Goal: Complete application form

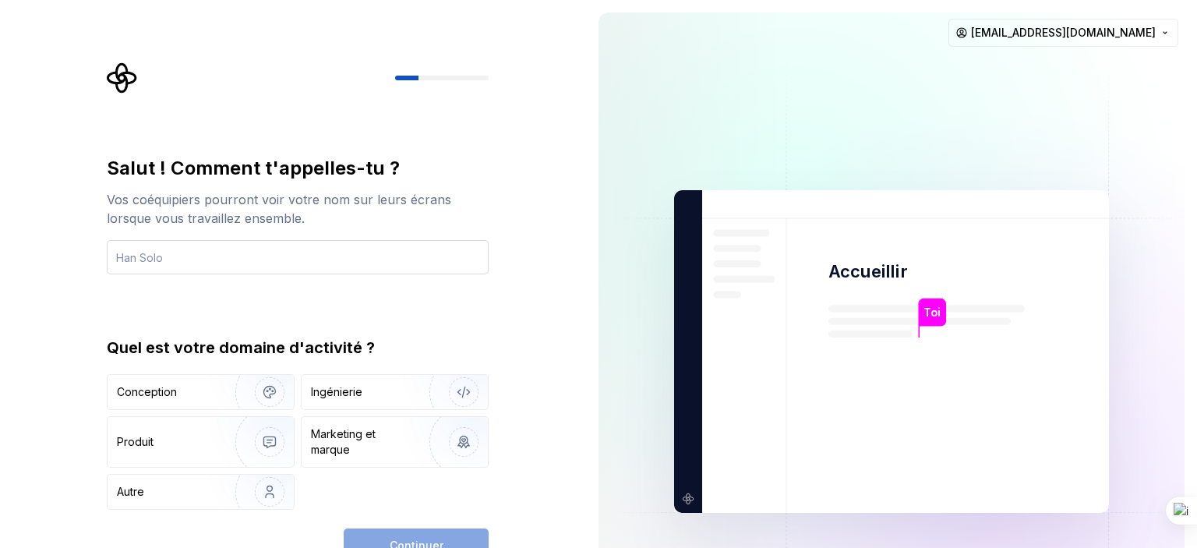
click at [420, 252] on input "text" at bounding box center [298, 257] width 382 height 34
click at [281, 260] on input "text" at bounding box center [298, 257] width 382 height 34
click at [281, 264] on input "A" at bounding box center [298, 257] width 382 height 34
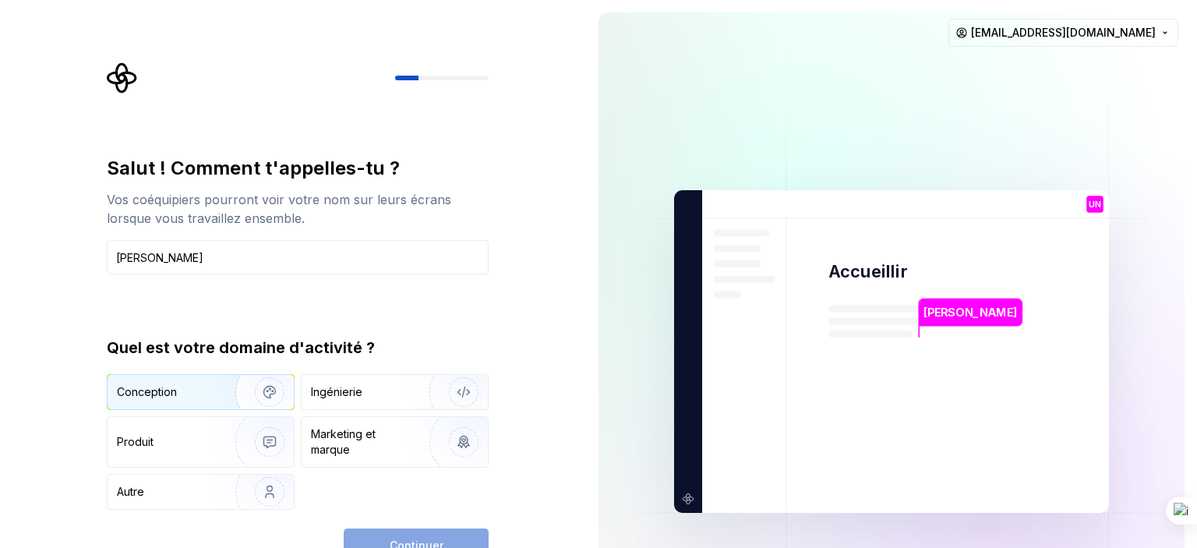
type input "[PERSON_NAME]"
click at [199, 402] on div "Conception" at bounding box center [201, 392] width 186 height 34
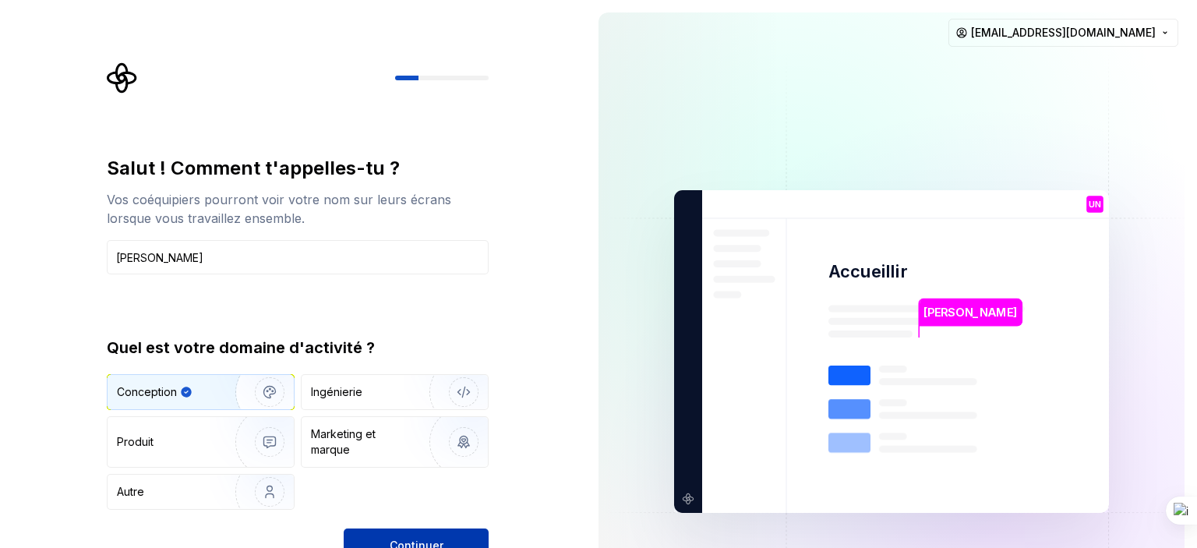
click at [385, 543] on button "Continuer" at bounding box center [416, 545] width 145 height 34
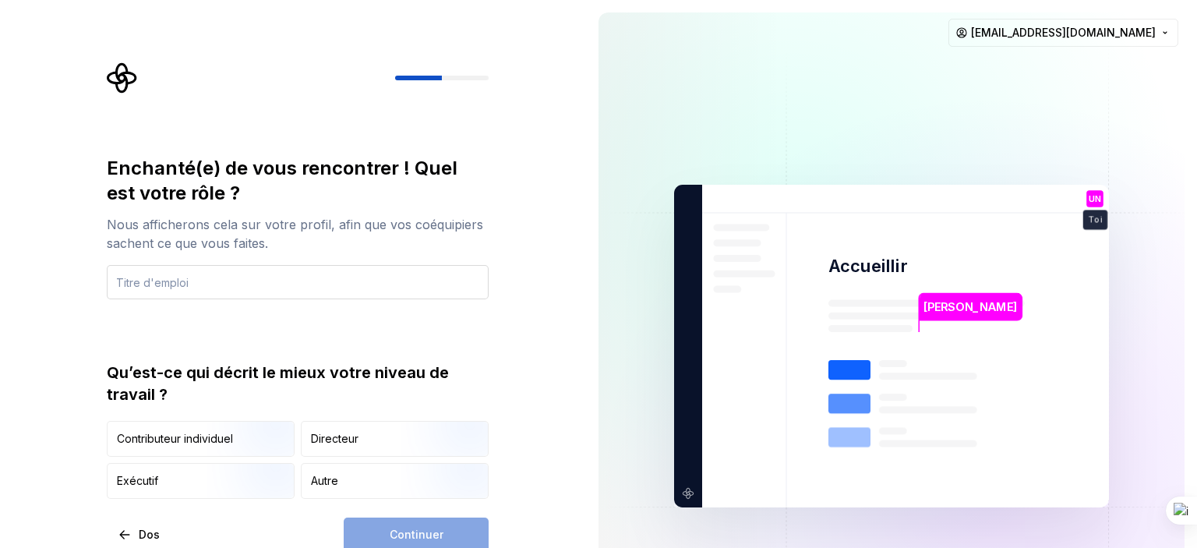
click at [281, 283] on input "text" at bounding box center [298, 282] width 382 height 34
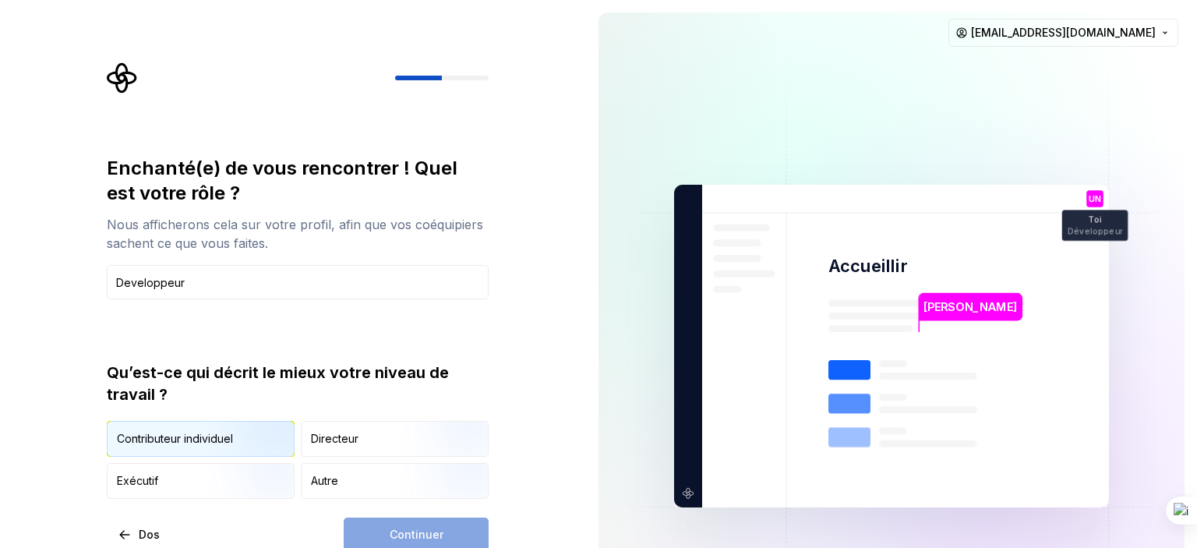
type input "Developpeur"
click at [256, 442] on img "button" at bounding box center [257, 458] width 100 height 104
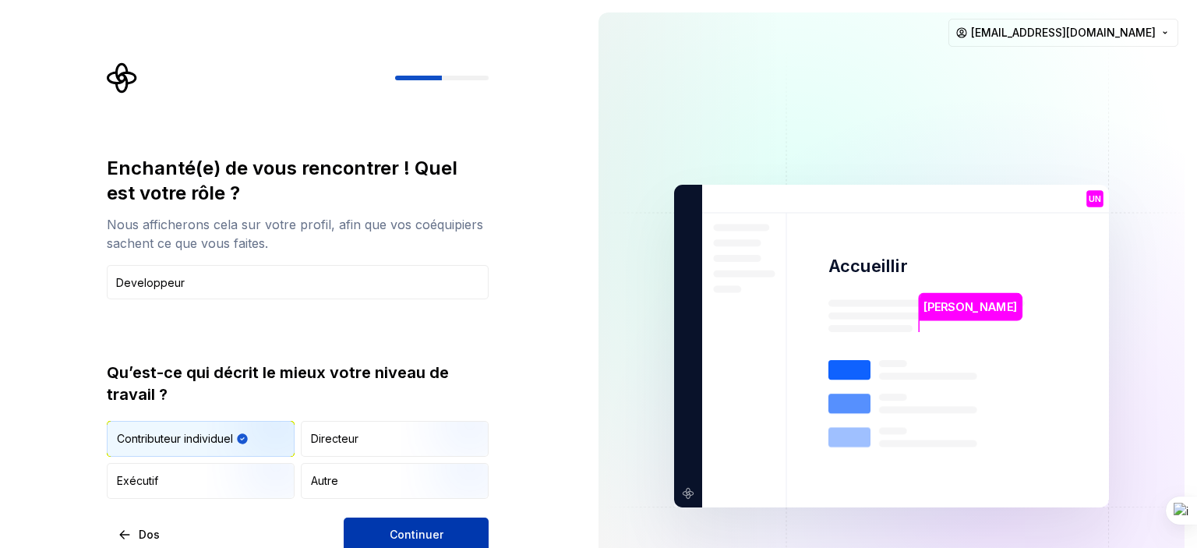
click at [389, 531] on button "Continuer" at bounding box center [416, 534] width 145 height 34
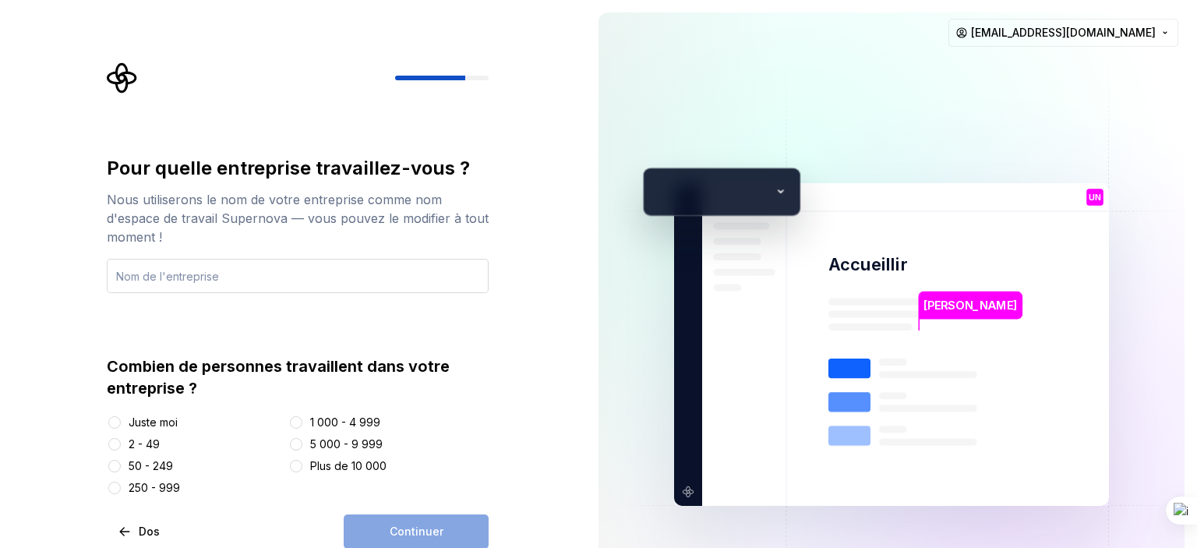
click at [256, 277] on input "text" at bounding box center [298, 276] width 382 height 34
type input "Acom technologie"
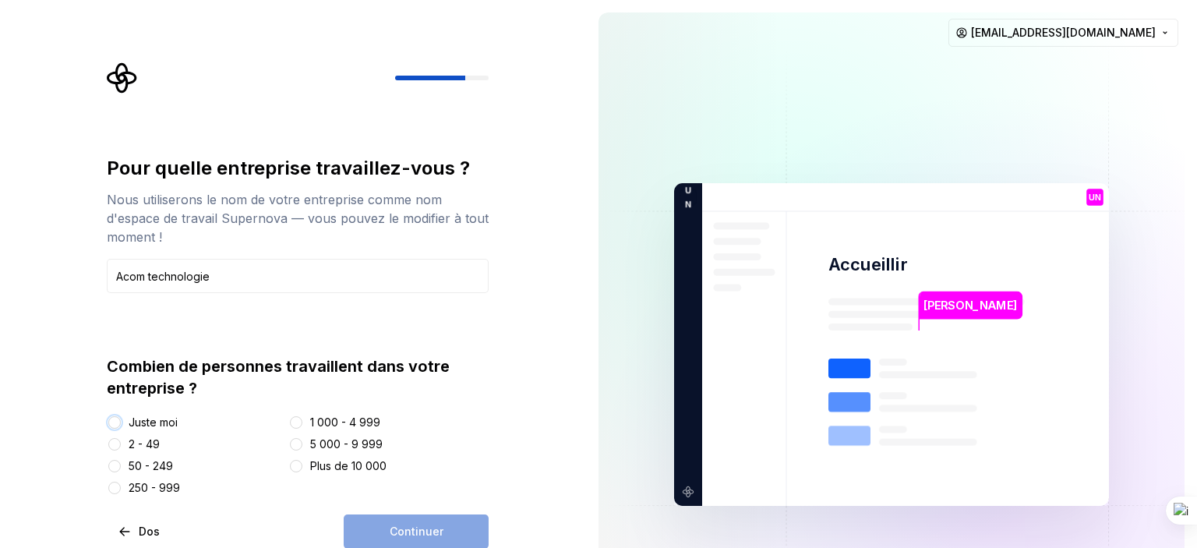
click at [112, 420] on button "Juste moi" at bounding box center [114, 422] width 12 height 12
click at [408, 535] on font "Continuer" at bounding box center [417, 530] width 54 height 13
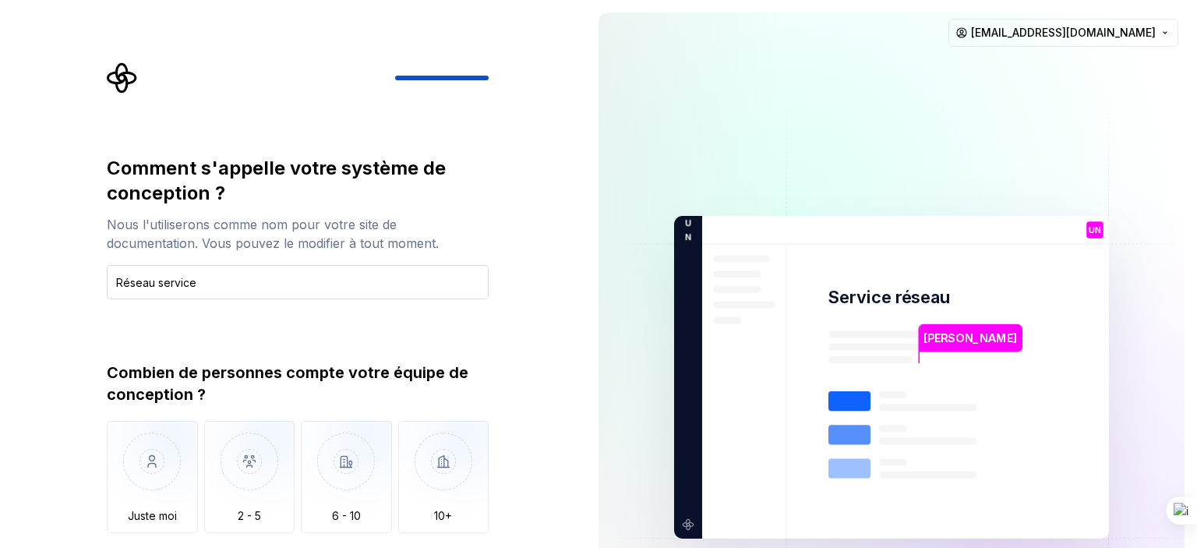
click at [164, 283] on input "Réseau service" at bounding box center [298, 282] width 382 height 34
type input "Réseau Service"
click at [173, 470] on img "button" at bounding box center [152, 473] width 91 height 104
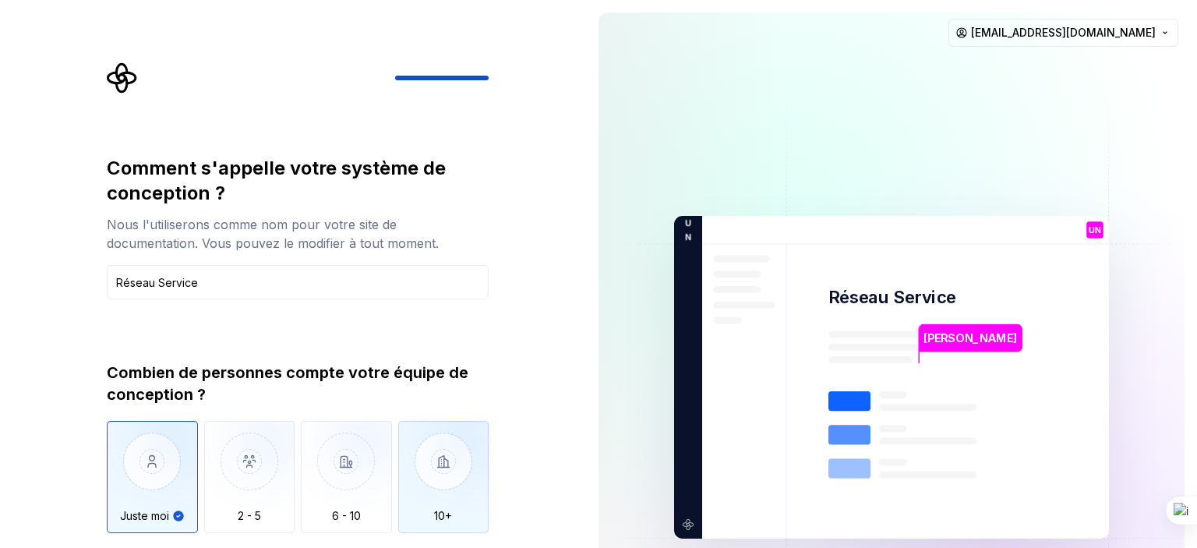
type button "Only one person"
click at [517, 547] on div "Comment s'appelle votre système de conception ? Nous l'utiliserons comme nom po…" at bounding box center [293, 377] width 586 height 754
drag, startPoint x: 465, startPoint y: 547, endPoint x: 433, endPoint y: 542, distance: 32.3
click at [464, 547] on div "Combien de personnes compte votre équipe de conception ? Juste moi 2 - 5 6 - 10…" at bounding box center [298, 461] width 382 height 199
click at [409, 536] on div "Combien de personnes compte votre équipe de conception ? Juste moi 2 - 5 6 - 10…" at bounding box center [298, 461] width 382 height 199
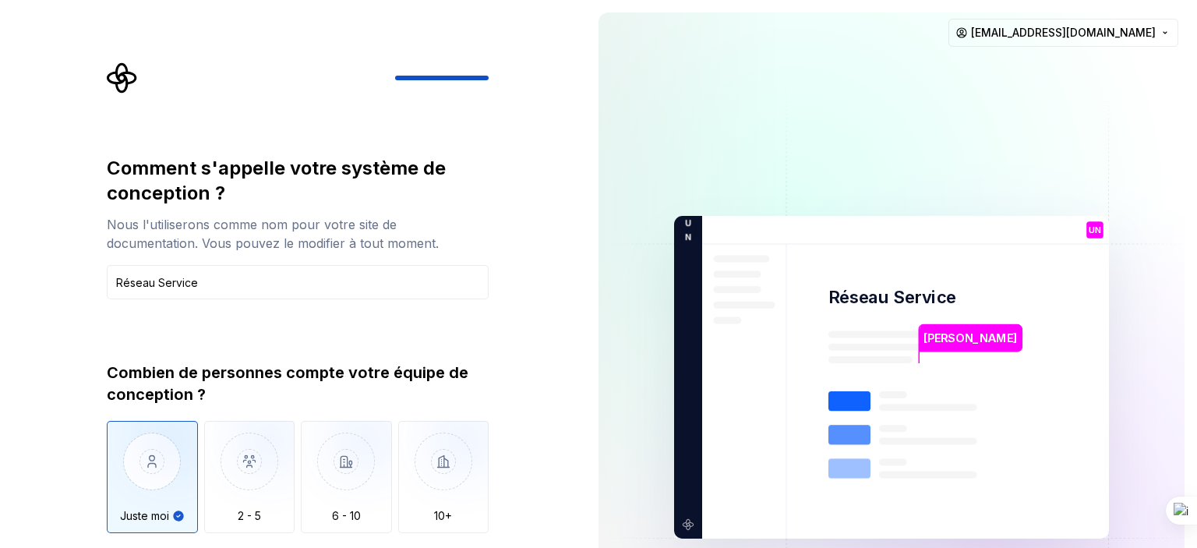
click at [444, 547] on div "Combien de personnes compte votre équipe de conception ? Juste moi 2 - 5 6 - 10…" at bounding box center [298, 461] width 382 height 199
drag, startPoint x: 570, startPoint y: 547, endPoint x: 561, endPoint y: 541, distance: 11.2
click at [569, 546] on div "Comment s'appelle votre système de conception ? Nous l'utiliserons comme nom po…" at bounding box center [293, 377] width 586 height 754
click at [502, 547] on div "Comment s'appelle votre système de conception ? Nous l'utiliserons comme nom po…" at bounding box center [302, 338] width 410 height 552
click at [493, 547] on div "Comment s'appelle votre système de conception ? Nous l'utiliserons comme nom po…" at bounding box center [302, 338] width 410 height 552
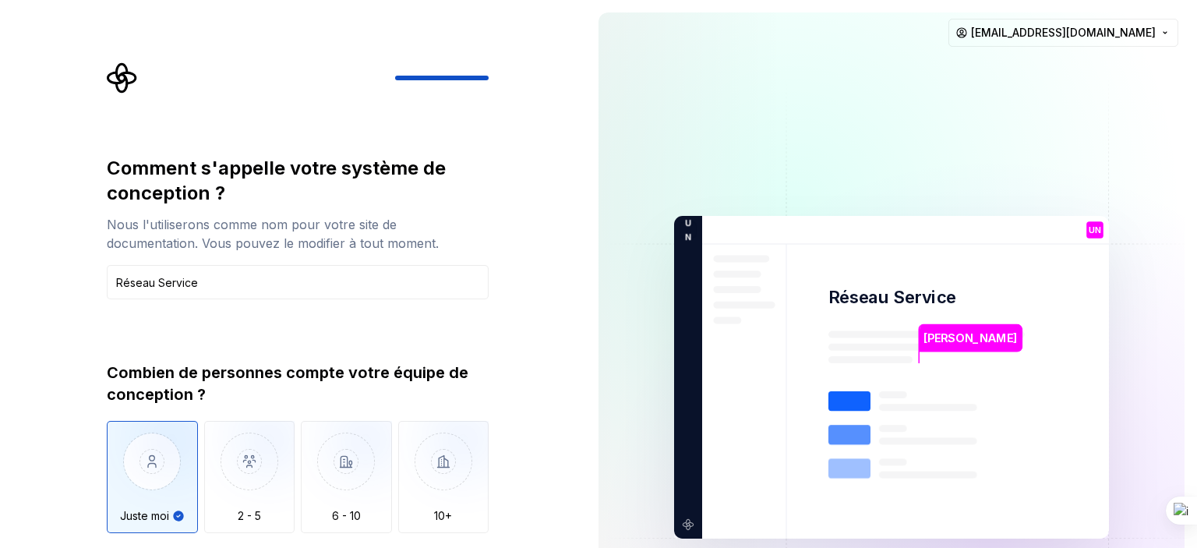
click at [482, 547] on div "Combien de personnes compte votre équipe de conception ? Juste moi 2 - 5 6 - 10…" at bounding box center [298, 461] width 382 height 199
click at [480, 546] on div "Combien de personnes compte votre équipe de conception ? Juste moi 2 - 5 6 - 10…" at bounding box center [298, 461] width 382 height 199
click at [478, 547] on div "Combien de personnes compte votre équipe de conception ? Juste moi 2 - 5 6 - 10…" at bounding box center [298, 461] width 382 height 199
click at [489, 547] on div "Comment s'appelle votre système de conception ? Nous l'utiliserons comme nom po…" at bounding box center [302, 338] width 410 height 552
click at [531, 546] on div "Comment s'appelle votre système de conception ? Nous l'utiliserons comme nom po…" at bounding box center [293, 377] width 586 height 754
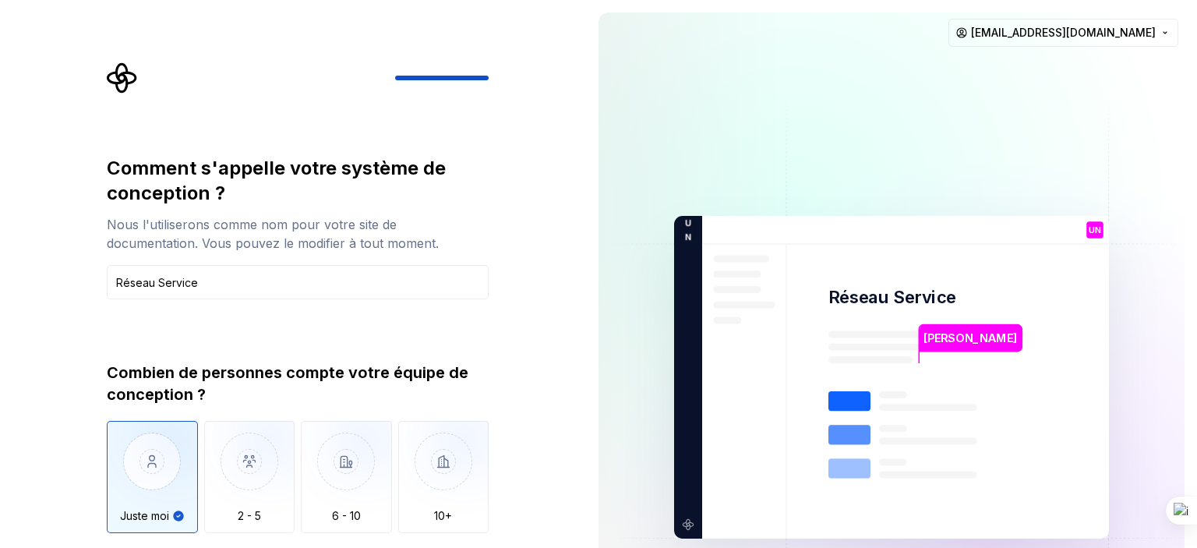
click at [527, 547] on div "Comment s'appelle votre système de conception ? Nous l'utiliserons comme nom po…" at bounding box center [293, 377] width 586 height 754
click at [571, 547] on div "Comment s'appelle votre système de conception ? Nous l'utiliserons comme nom po…" at bounding box center [293, 377] width 586 height 754
drag, startPoint x: 505, startPoint y: 547, endPoint x: 480, endPoint y: 544, distance: 25.1
click at [499, 544] on div "Comment s'appelle votre système de conception ? Nous l'utiliserons comme nom po…" at bounding box center [293, 377] width 586 height 754
drag, startPoint x: 461, startPoint y: 547, endPoint x: 452, endPoint y: 547, distance: 9.4
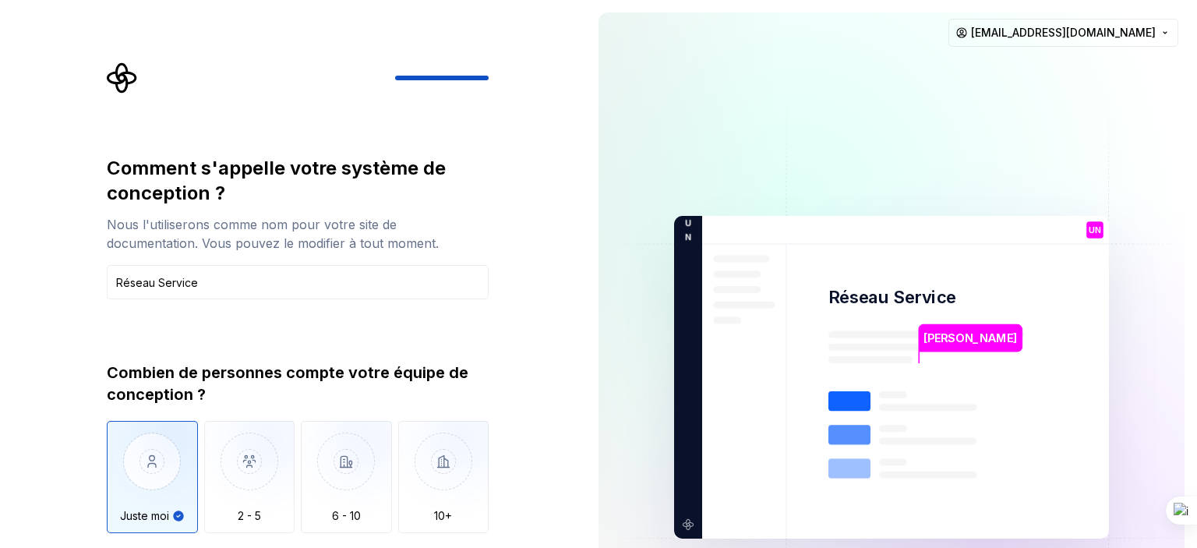
click at [461, 547] on div "Combien de personnes compte votre équipe de conception ? Juste moi 2 - 5 6 - 10…" at bounding box center [298, 461] width 382 height 199
drag, startPoint x: 427, startPoint y: 547, endPoint x: 418, endPoint y: 542, distance: 10.5
click at [425, 547] on div "Combien de personnes compte votre équipe de conception ? Juste moi 2 - 5 6 - 10…" at bounding box center [298, 461] width 382 height 199
click at [414, 544] on div "Combien de personnes compte votre équipe de conception ? Juste moi 2 - 5 6 - 10…" at bounding box center [298, 461] width 382 height 199
click at [520, 547] on div "Comment s'appelle votre système de conception ? Nous l'utiliserons comme nom po…" at bounding box center [293, 377] width 586 height 754
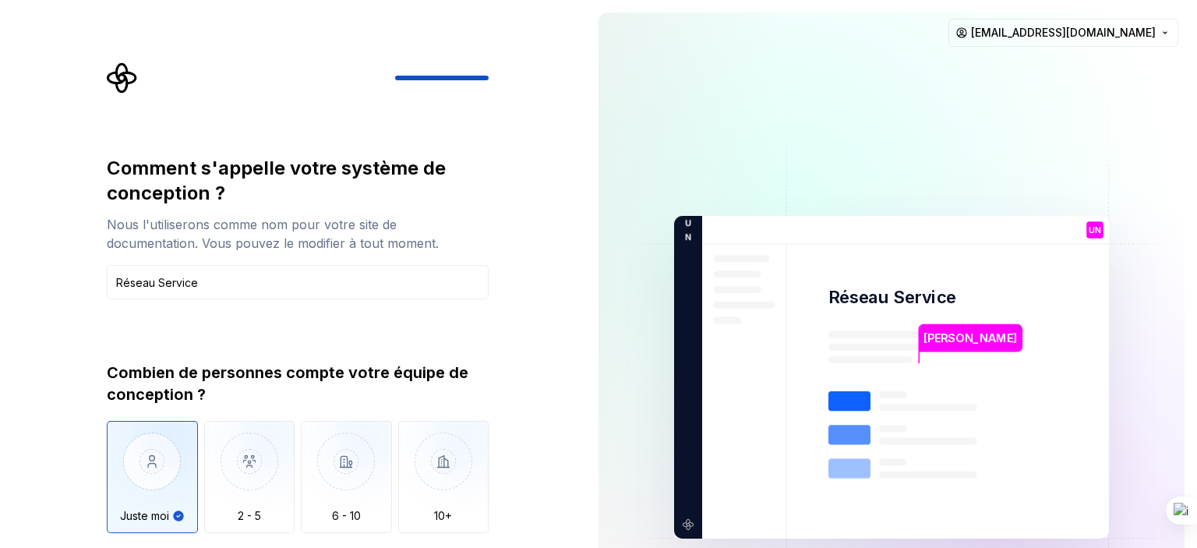
click at [551, 547] on div "Comment s'appelle votre système de conception ? Nous l'utiliserons comme nom po…" at bounding box center [293, 377] width 586 height 754
click at [466, 547] on div "Combien de personnes compte votre équipe de conception ? Juste moi 2 - 5 6 - 10…" at bounding box center [298, 461] width 382 height 199
click at [421, 547] on div "Combien de personnes compte votre équipe de conception ? Juste moi 2 - 5 6 - 10…" at bounding box center [298, 461] width 382 height 199
click at [340, 547] on div "Combien de personnes compte votre équipe de conception ? Juste moi 2 - 5 6 - 10…" at bounding box center [298, 461] width 382 height 199
click at [271, 479] on img "button" at bounding box center [249, 473] width 91 height 104
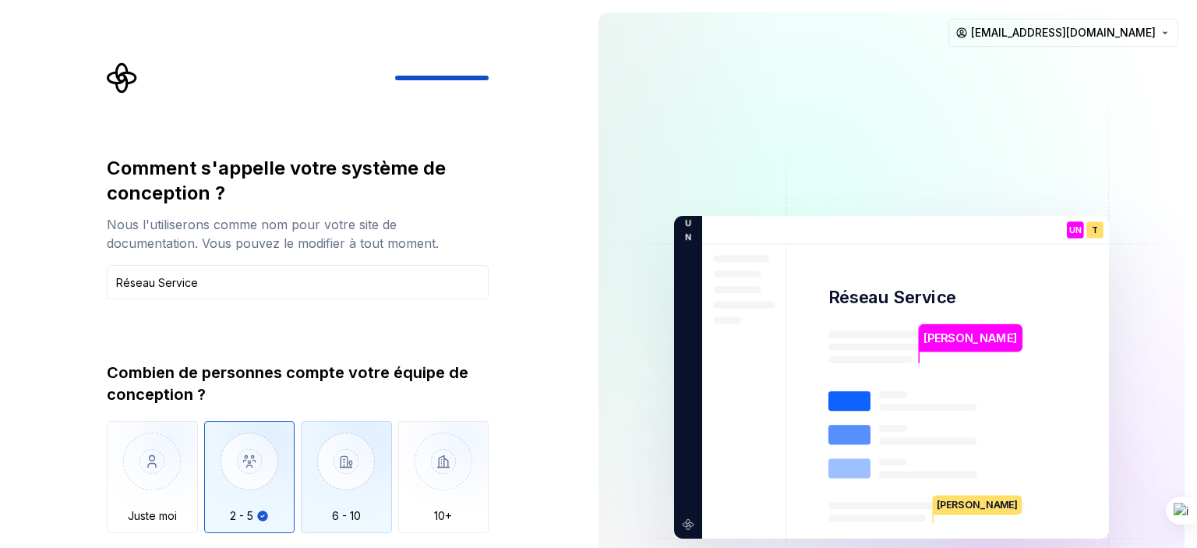
click at [329, 460] on img "button" at bounding box center [346, 473] width 91 height 104
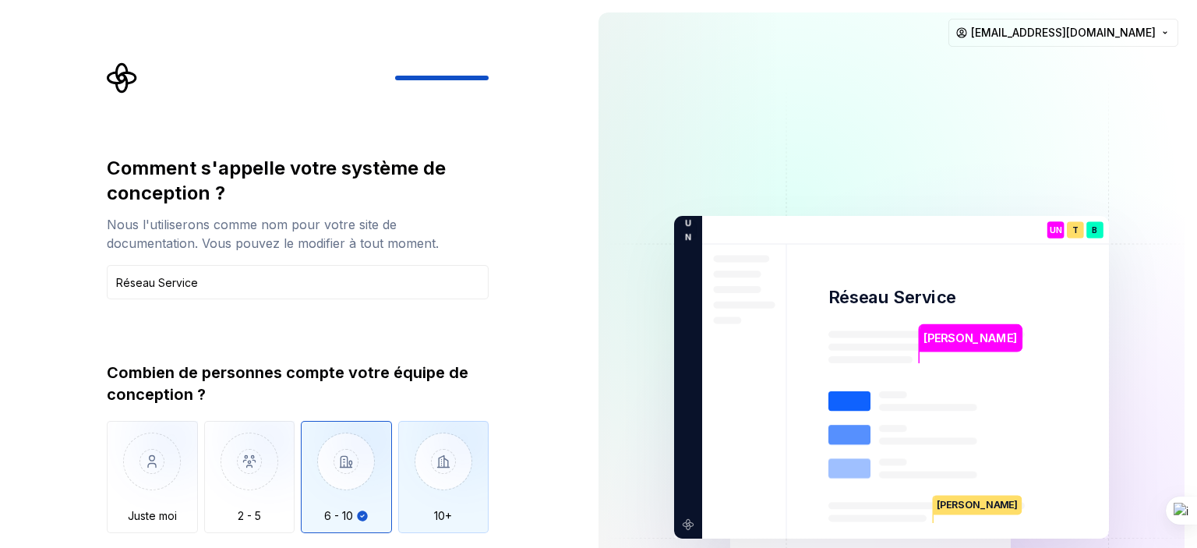
click at [446, 476] on img "button" at bounding box center [443, 473] width 91 height 104
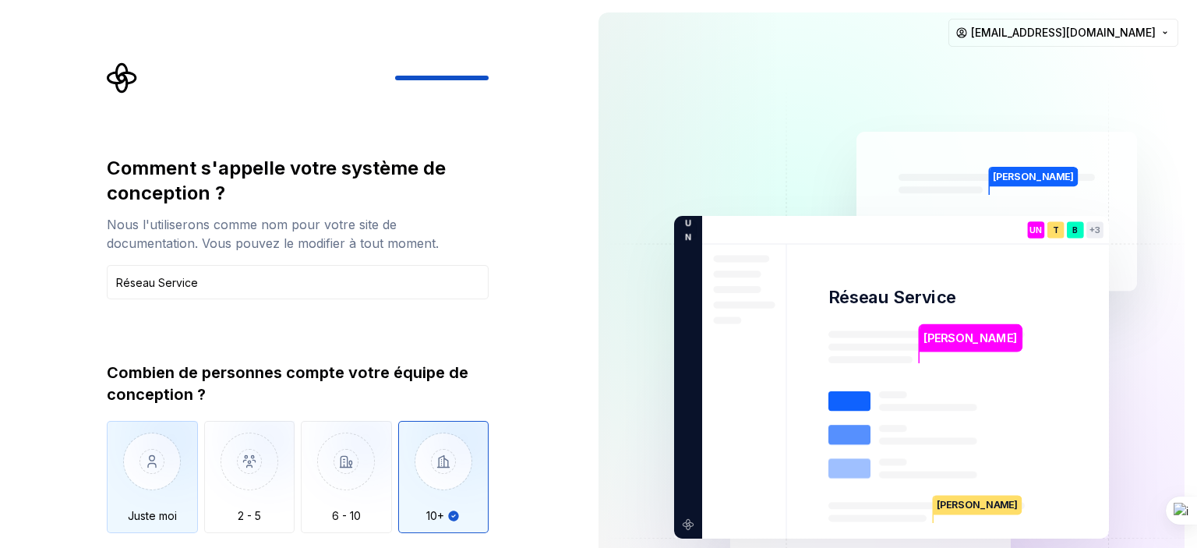
click at [131, 492] on img "button" at bounding box center [152, 473] width 91 height 104
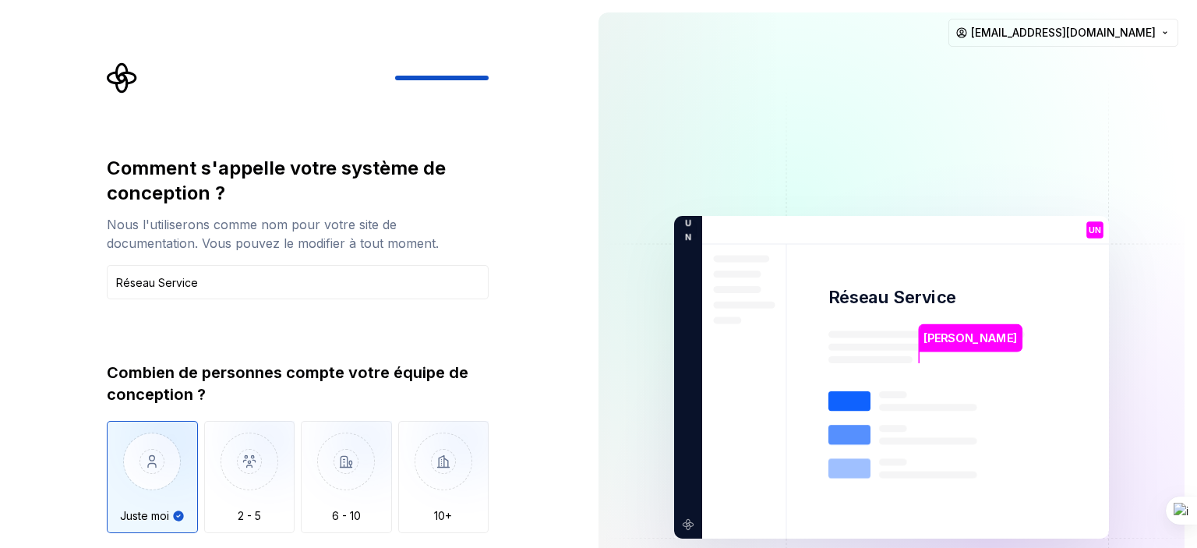
click at [441, 69] on div at bounding box center [298, 77] width 382 height 31
click at [480, 90] on div at bounding box center [298, 77] width 382 height 31
click at [495, 77] on div "Comment s'appelle votre système de conception ? Nous l'utiliserons comme nom po…" at bounding box center [302, 338] width 410 height 552
click at [541, 547] on div "Comment s'appelle votre système de conception ? Nous l'utiliserons comme nom po…" at bounding box center [293, 377] width 586 height 754
click at [549, 547] on div "Comment s'appelle votre système de conception ? Nous l'utiliserons comme nom po…" at bounding box center [293, 377] width 586 height 754
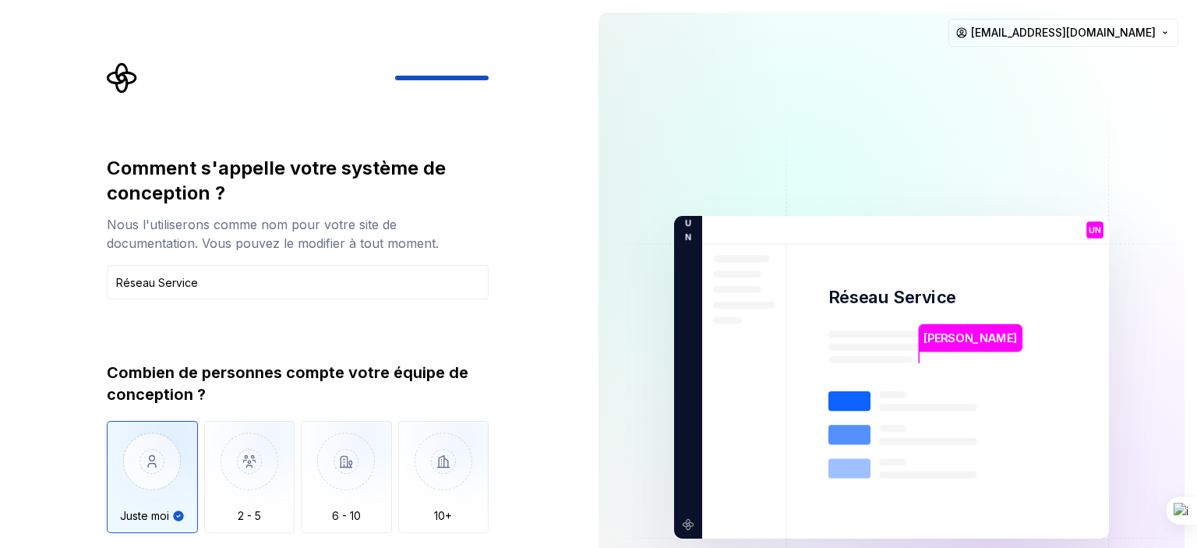
click at [422, 547] on div "Combien de personnes compte votre équipe de conception ? Juste moi 2 - 5 6 - 10…" at bounding box center [298, 461] width 382 height 199
click at [402, 547] on div "Combien de personnes compte votre équipe de conception ? Juste moi 2 - 5 6 - 10…" at bounding box center [298, 461] width 382 height 199
click at [463, 547] on div "Combien de personnes compte votre équipe de conception ? Juste moi 2 - 5 6 - 10…" at bounding box center [298, 461] width 382 height 199
drag, startPoint x: 506, startPoint y: 547, endPoint x: 531, endPoint y: 546, distance: 25.8
click at [507, 547] on div "Comment s'appelle votre système de conception ? Nous l'utiliserons comme nom po…" at bounding box center [302, 338] width 410 height 552
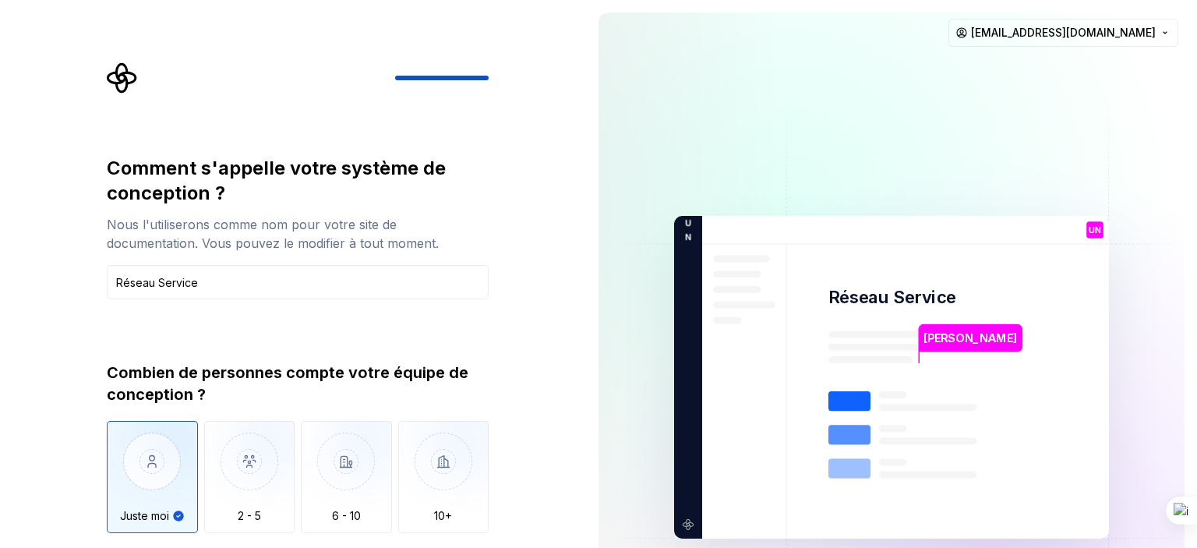
click at [533, 546] on div "Comment s'appelle votre système de conception ? Nous l'utiliserons comme nom po…" at bounding box center [293, 377] width 586 height 754
drag, startPoint x: 563, startPoint y: 547, endPoint x: 577, endPoint y: 547, distance: 13.2
click at [567, 547] on div "Comment s'appelle votre système de conception ? Nous l'utiliserons comme nom po…" at bounding box center [293, 377] width 586 height 754
drag, startPoint x: 595, startPoint y: 547, endPoint x: 604, endPoint y: 547, distance: 8.6
click at [597, 547] on div "[PERSON_NAME] Réseau Service UN Toi Développeur T B +3 UN avec la technologie […" at bounding box center [891, 377] width 611 height 754
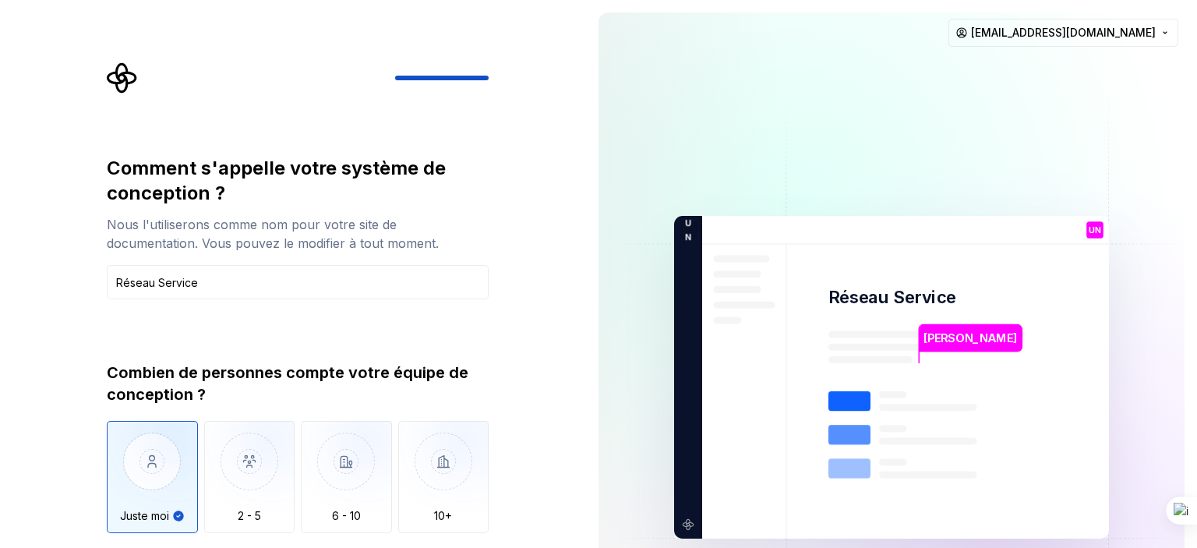
drag, startPoint x: 618, startPoint y: 547, endPoint x: 609, endPoint y: 535, distance: 15.0
click at [617, 546] on img at bounding box center [891, 377] width 631 height 736
drag, startPoint x: 576, startPoint y: 547, endPoint x: 528, endPoint y: 547, distance: 48.3
click at [566, 547] on div "Comment s'appelle votre système de conception ? Nous l'utiliserons comme nom po…" at bounding box center [293, 377] width 586 height 754
drag, startPoint x: 503, startPoint y: 547, endPoint x: 472, endPoint y: 540, distance: 31.2
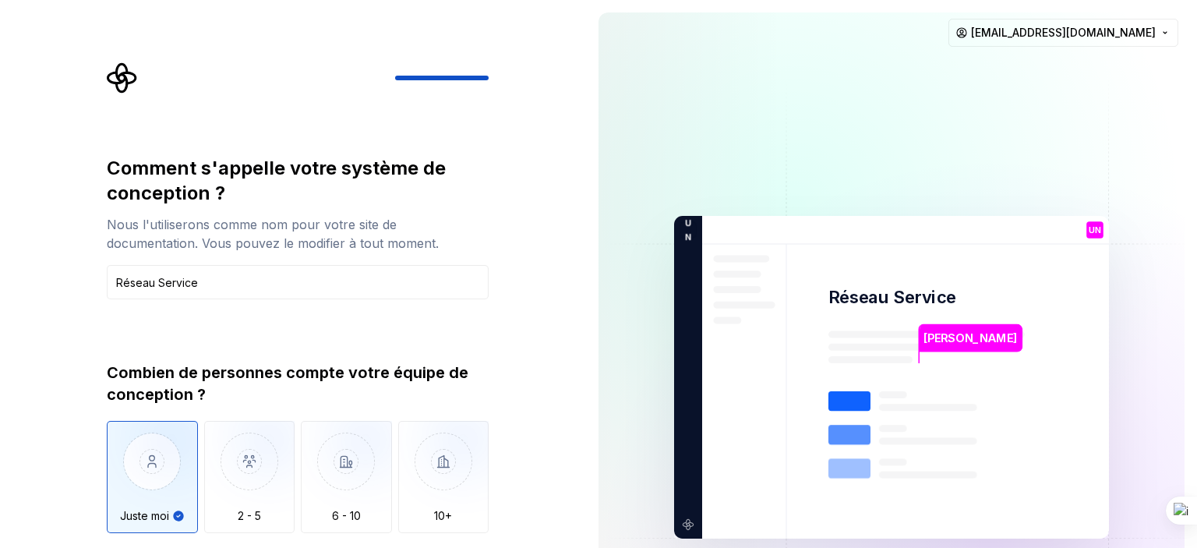
click at [483, 539] on div "Comment s'appelle votre système de conception ? Nous l'utiliserons comme nom po…" at bounding box center [302, 338] width 410 height 552
click at [490, 547] on div "Comment s'appelle votre système de conception ? Nous l'utiliserons comme nom po…" at bounding box center [302, 338] width 410 height 552
click at [415, 547] on div "Combien de personnes compte votre équipe de conception ? Juste moi 2 - 5 6 - 10…" at bounding box center [298, 461] width 382 height 199
click at [362, 547] on div "Combien de personnes compte votre équipe de conception ? Juste moi 2 - 5 6 - 10…" at bounding box center [298, 461] width 382 height 199
click at [560, 547] on div "Comment s'appelle votre système de conception ? Nous l'utiliserons comme nom po…" at bounding box center [293, 377] width 586 height 754
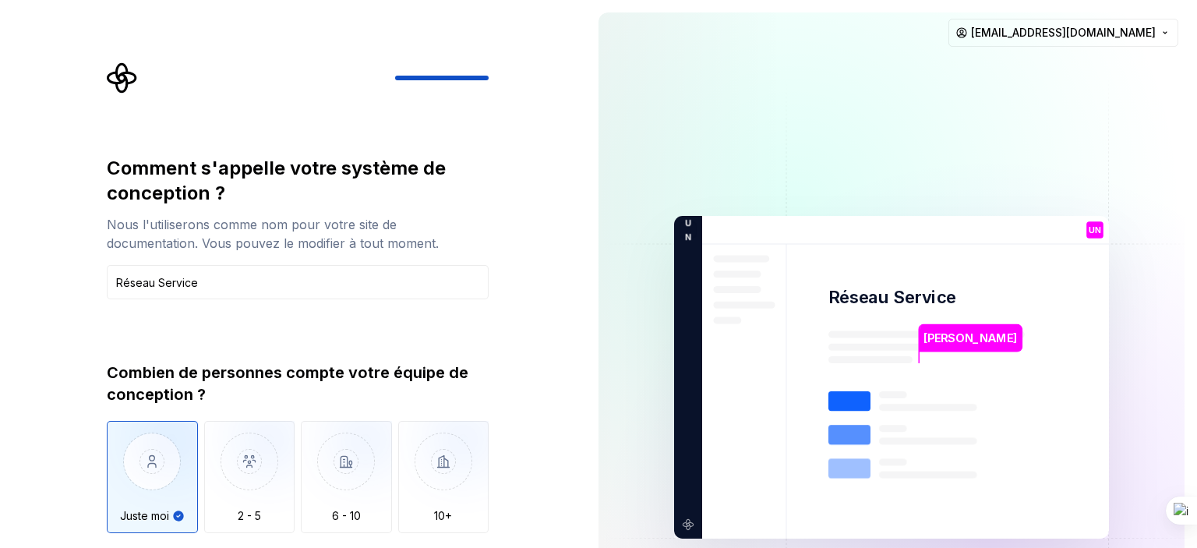
click at [605, 547] on img at bounding box center [891, 377] width 631 height 736
click at [641, 547] on img at bounding box center [891, 377] width 631 height 736
click at [655, 547] on img at bounding box center [891, 377] width 631 height 736
click at [524, 547] on div "Comment s'appelle votre système de conception ? Nous l'utiliserons comme nom po…" at bounding box center [293, 377] width 586 height 754
click at [26, 547] on div "Comment s'appelle votre système de conception ? Nous l'utiliserons comme nom po…" at bounding box center [293, 377] width 586 height 754
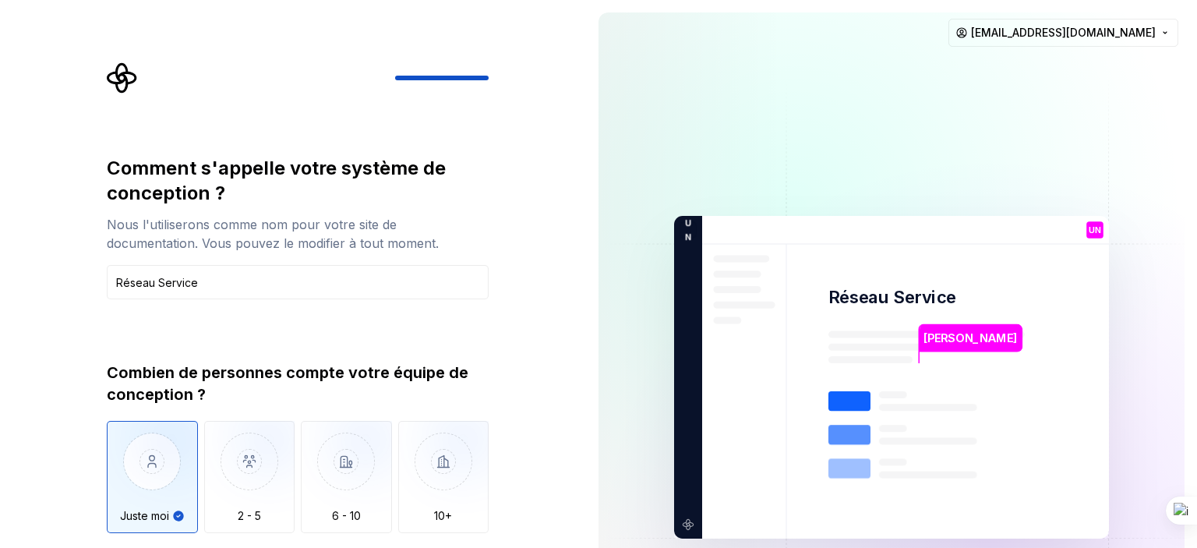
drag, startPoint x: 89, startPoint y: 547, endPoint x: 138, endPoint y: 547, distance: 49.1
click at [95, 547] on div "Comment s'appelle votre système de conception ? Nous l'utiliserons comme nom po…" at bounding box center [293, 377] width 586 height 754
drag, startPoint x: 157, startPoint y: 547, endPoint x: 217, endPoint y: 547, distance: 59.2
click at [190, 547] on div "Combien de personnes compte votre équipe de conception ? Juste moi 2 - 5 6 - 10…" at bounding box center [298, 461] width 382 height 199
drag, startPoint x: 228, startPoint y: 547, endPoint x: 309, endPoint y: 547, distance: 81.0
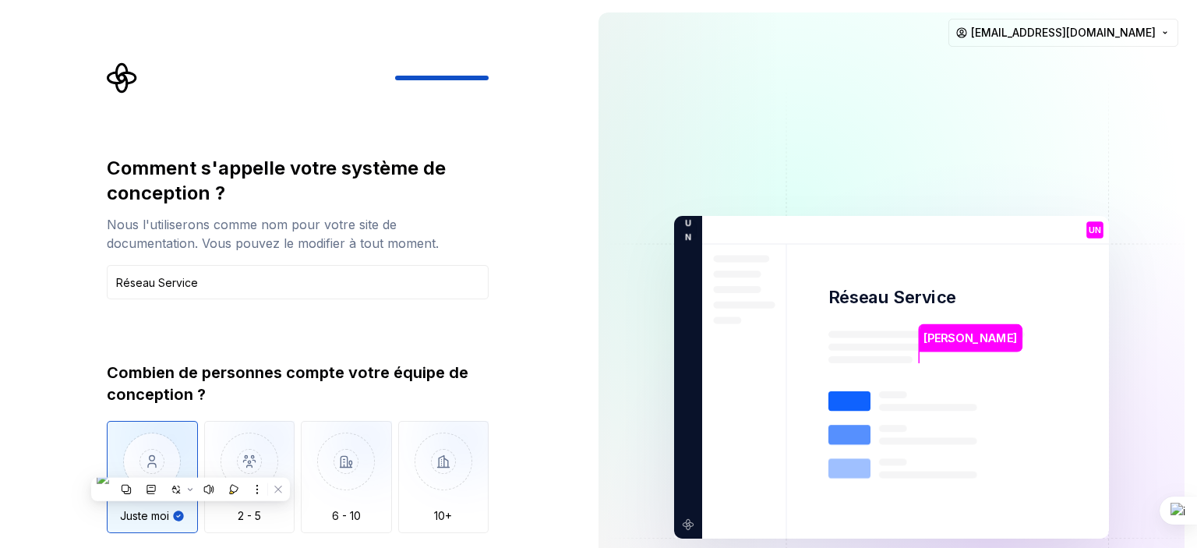
click at [260, 547] on div "Combien de personnes compte votre équipe de conception ? Juste moi 2 - 5 6 - 10…" at bounding box center [298, 461] width 382 height 199
drag, startPoint x: 309, startPoint y: 547, endPoint x: 397, endPoint y: 547, distance: 87.3
click at [337, 547] on div "Combien de personnes compte votre équipe de conception ? Juste moi 2 - 5 6 - 10…" at bounding box center [298, 461] width 382 height 199
drag, startPoint x: 452, startPoint y: 547, endPoint x: 598, endPoint y: 547, distance: 146.5
click at [501, 547] on div "Comment s'appelle votre système de conception ? Nous l'utiliserons comme nom po…" at bounding box center [302, 338] width 410 height 552
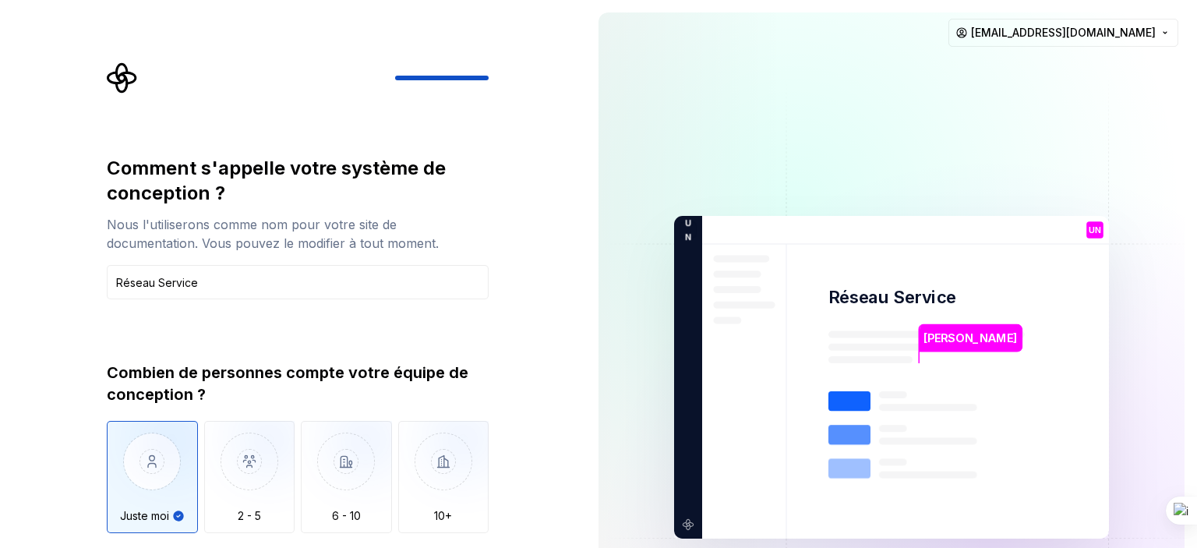
click at [546, 547] on div "Comment s'appelle votre système de conception ? Nous l'utiliserons comme nom po…" at bounding box center [293, 377] width 586 height 754
drag, startPoint x: 546, startPoint y: 547, endPoint x: 538, endPoint y: 546, distance: 7.8
click at [541, 547] on div "Comment s'appelle votre système de conception ? Nous l'utiliserons comme nom po…" at bounding box center [293, 377] width 586 height 754
click at [268, 289] on input "Réseau Service" at bounding box center [298, 282] width 382 height 34
click at [518, 365] on div "Comment s'appelle votre système de conception ? Nous l'utiliserons comme nom po…" at bounding box center [293, 377] width 586 height 754
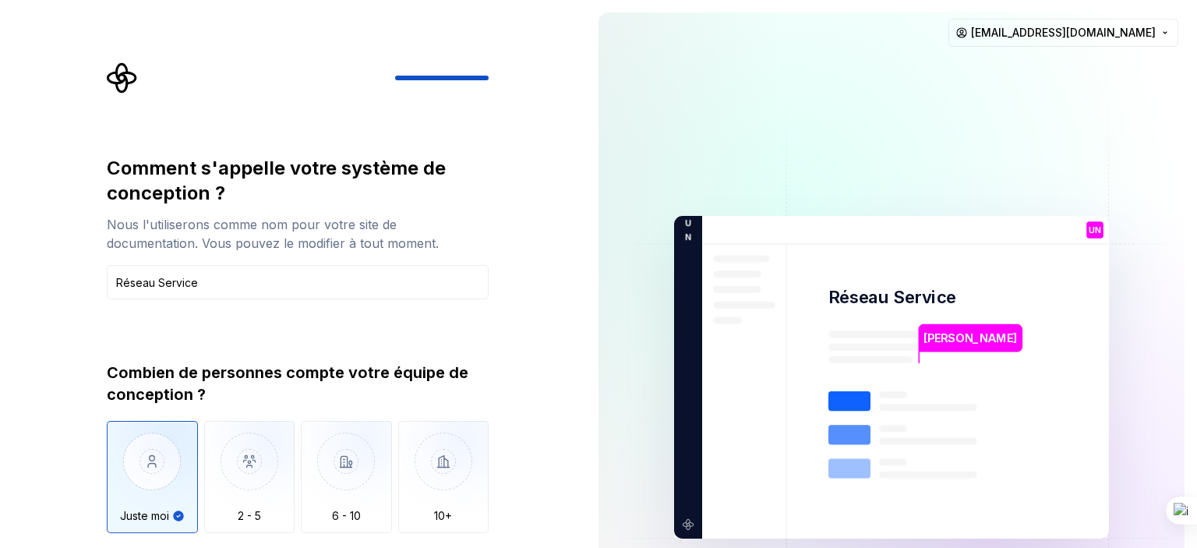
click at [486, 72] on div at bounding box center [298, 77] width 382 height 31
click at [507, 81] on div "Comment s'appelle votre système de conception ? Nous l'utiliserons comme nom po…" at bounding box center [293, 377] width 586 height 754
click at [982, 317] on img at bounding box center [891, 377] width 631 height 736
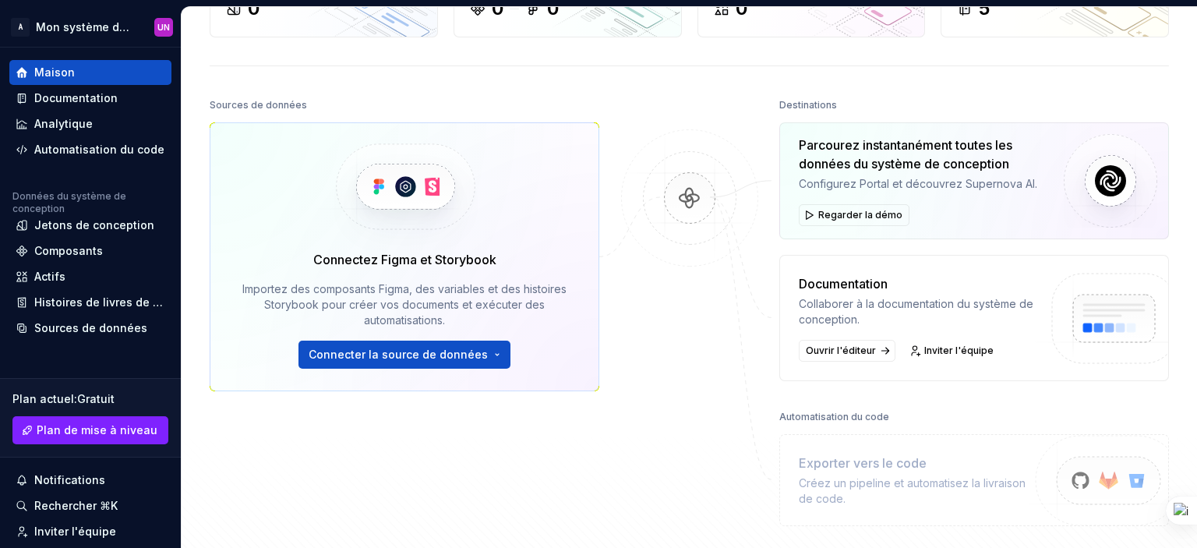
scroll to position [27, 0]
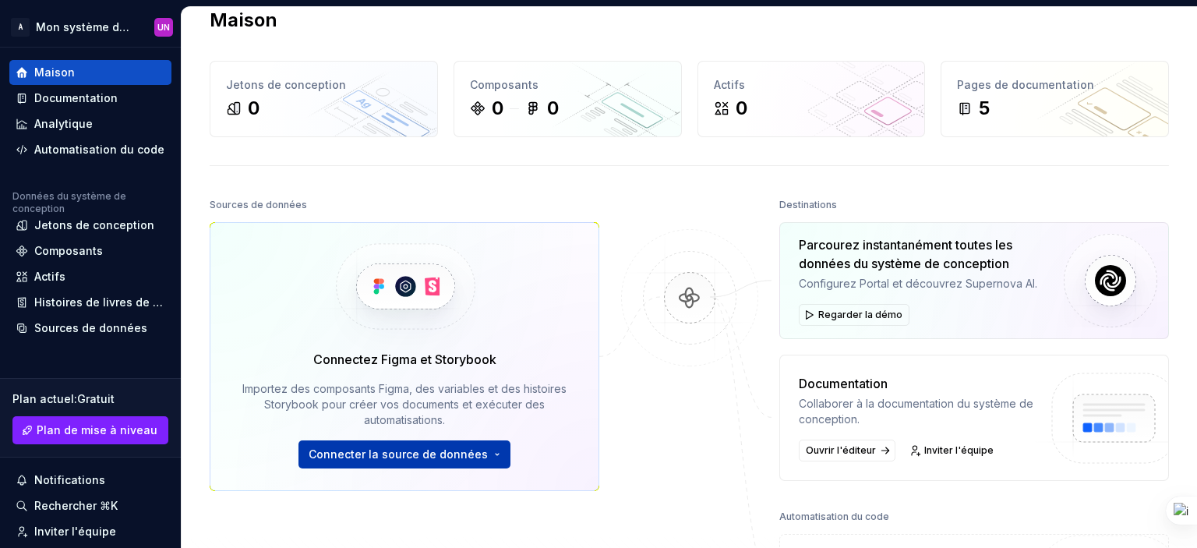
click at [402, 456] on font "Connecter la source de données" at bounding box center [398, 453] width 179 height 13
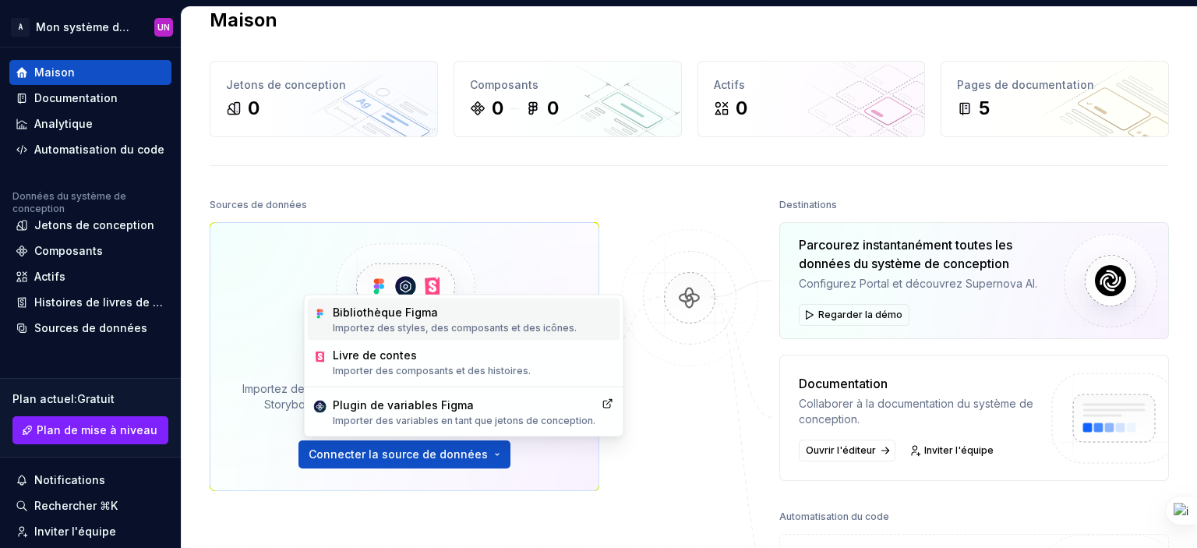
click at [402, 320] on div "Bibliothèque Figma" at bounding box center [455, 313] width 244 height 16
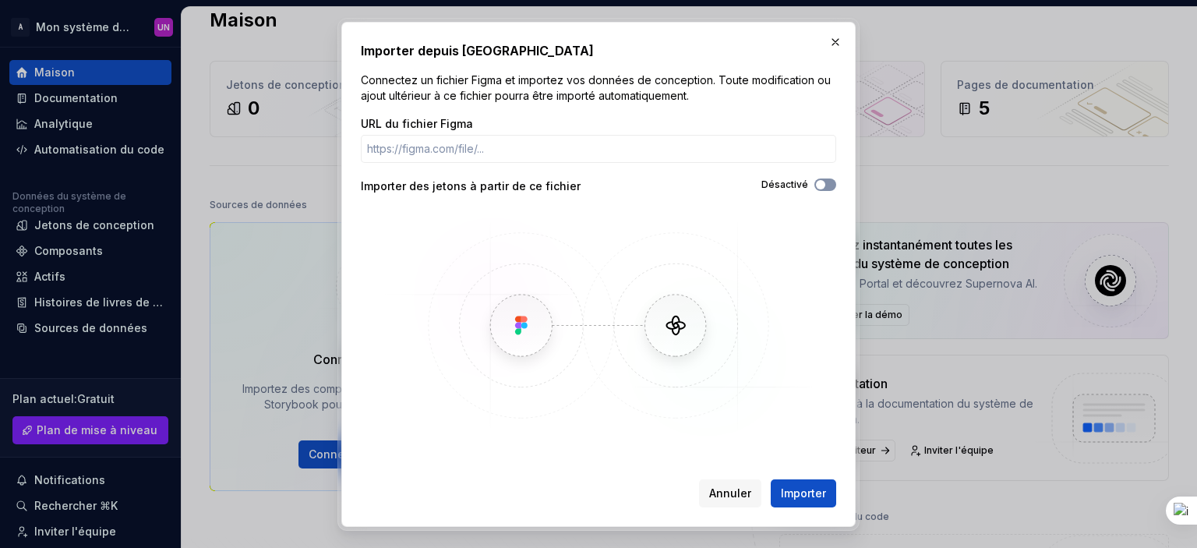
click at [833, 183] on button "Désactivé" at bounding box center [825, 184] width 22 height 12
click at [797, 496] on font "Importer" at bounding box center [803, 491] width 45 height 13
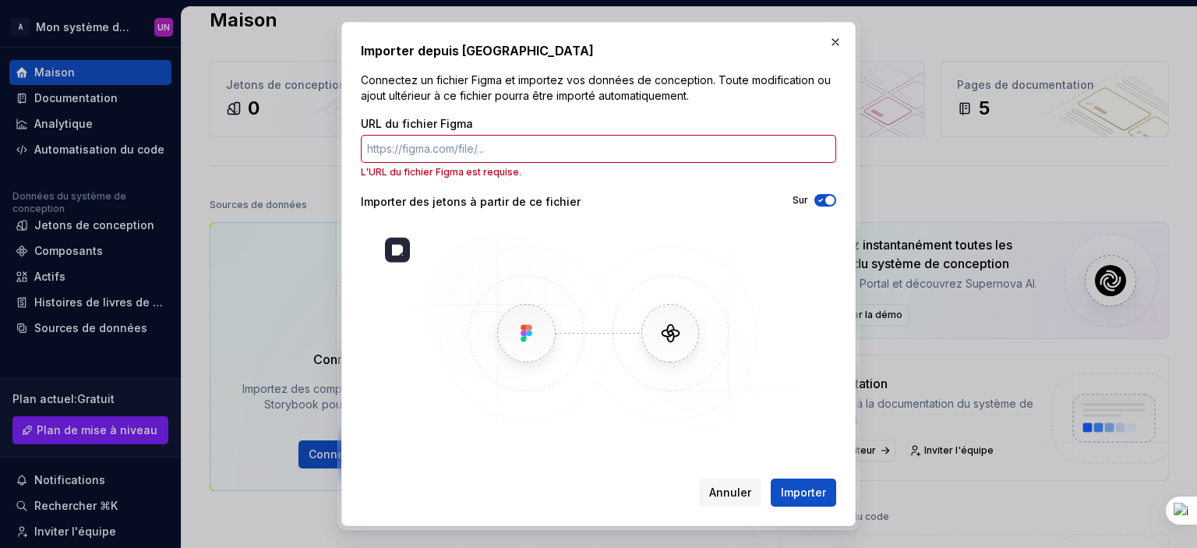
click at [674, 325] on img at bounding box center [599, 333] width 452 height 217
click at [832, 40] on button "button" at bounding box center [835, 42] width 22 height 22
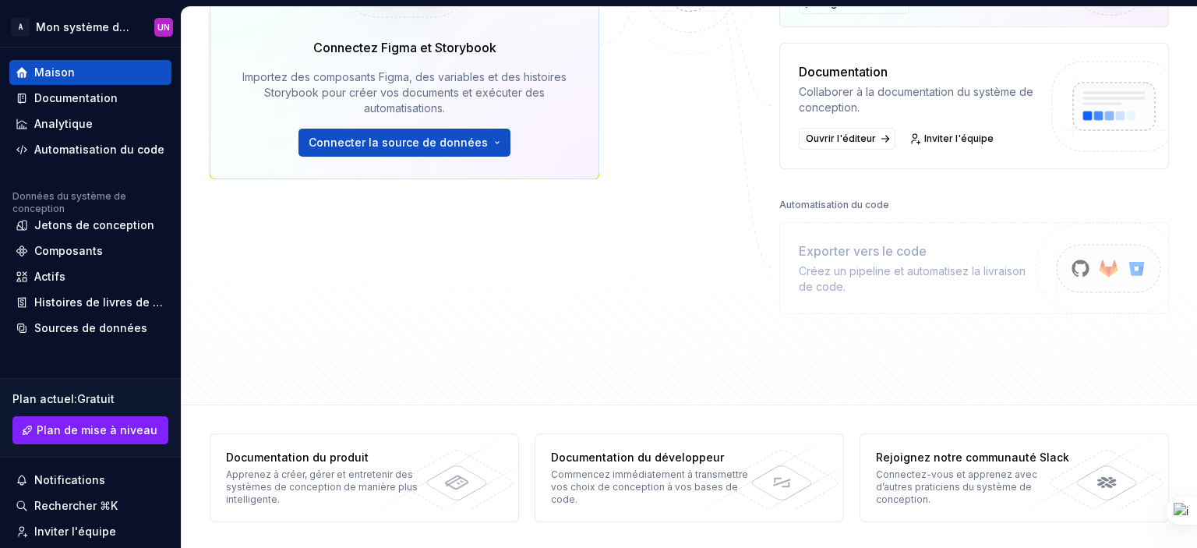
scroll to position [0, 0]
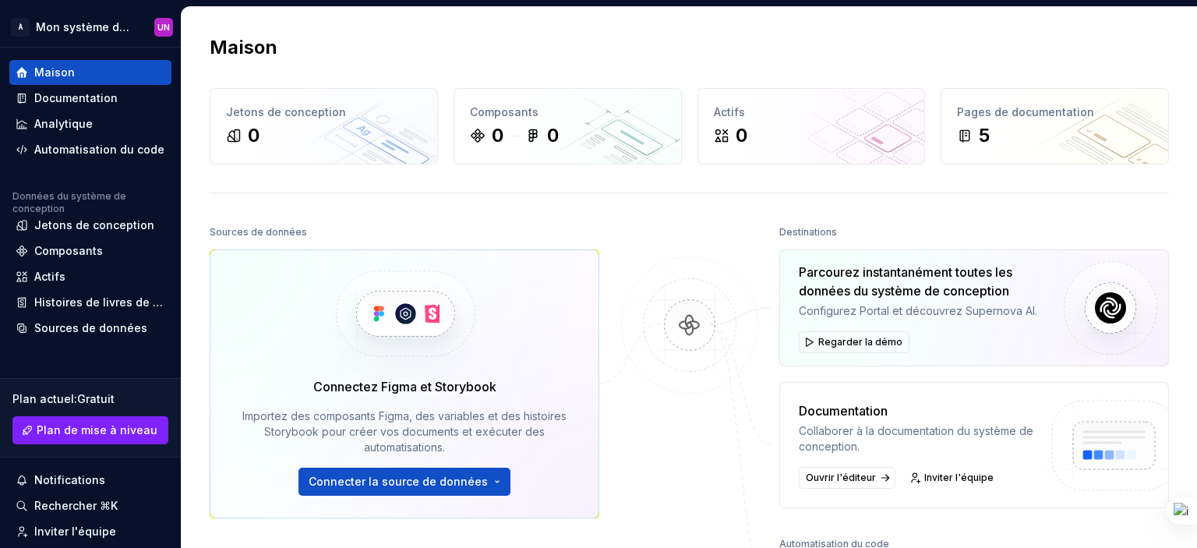
click at [683, 327] on img at bounding box center [689, 340] width 151 height 169
click at [1123, 305] on img at bounding box center [1111, 308] width 94 height 94
